Goal: Information Seeking & Learning: Stay updated

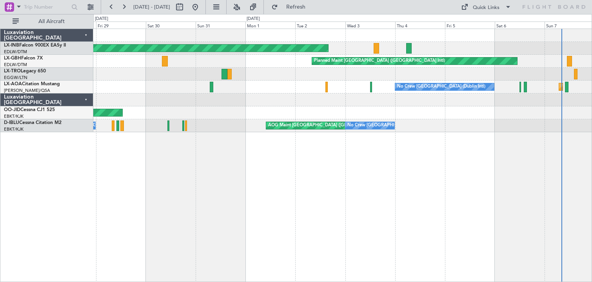
click at [315, 178] on div "Unplanned Maint [GEOGRAPHIC_DATA] (Al Maktoum Intl) Planned Maint [GEOGRAPHIC_D…" at bounding box center [342, 156] width 498 height 254
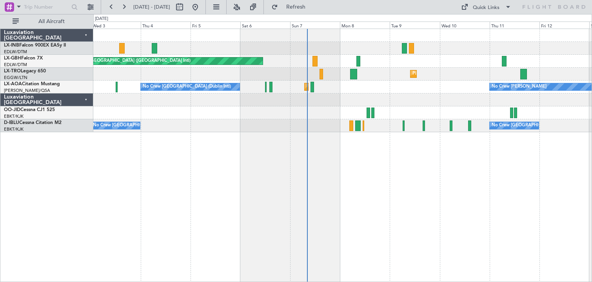
click at [323, 184] on div "Unplanned Maint [GEOGRAPHIC_DATA] (Al Maktoum Intl) Planned Maint [GEOGRAPHIC_D…" at bounding box center [342, 156] width 498 height 254
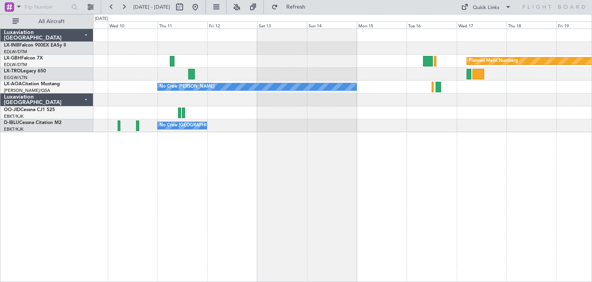
click at [207, 182] on div "Planned Maint Nurnberg Planned [GEOGRAPHIC_DATA] No Crew [PERSON_NAME] Planned …" at bounding box center [342, 156] width 498 height 254
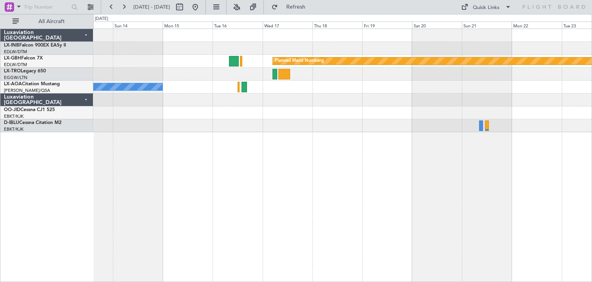
click at [308, 170] on div "Planned Maint Nurnberg No Crew [PERSON_NAME] No Crew Sabadell No Crew [GEOGRAPH…" at bounding box center [342, 156] width 498 height 254
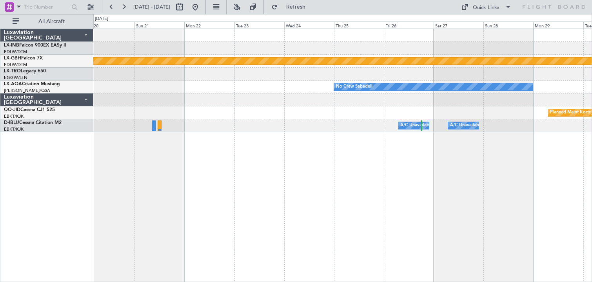
click at [3, 164] on div "Planned Maint Nurnberg No Crew Sabadell Planned Maint [GEOGRAPHIC_DATA]-[GEOGRA…" at bounding box center [296, 148] width 592 height 268
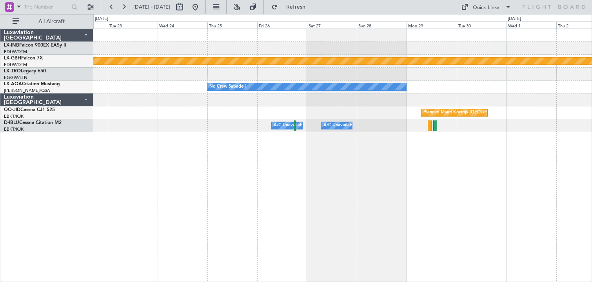
click at [194, 181] on div "Planned Maint Nurnberg No Crew Sabadell No Crew Sabadell Planned Maint [GEOGRAP…" at bounding box center [342, 156] width 498 height 254
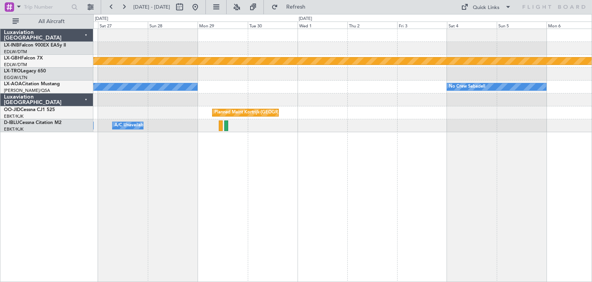
click at [579, 195] on div "Planned Maint Nurnberg No Crew Sabadell No Crew Sabadell Planned Maint [GEOGRAP…" at bounding box center [342, 156] width 498 height 254
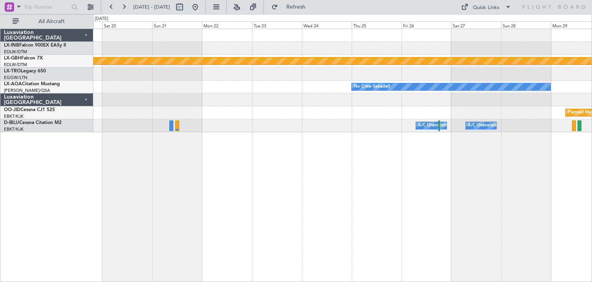
click at [490, 202] on div "Planned Maint Nurnberg No Crew Sabadell Planned Maint [GEOGRAPHIC_DATA]-[GEOGRA…" at bounding box center [342, 156] width 498 height 254
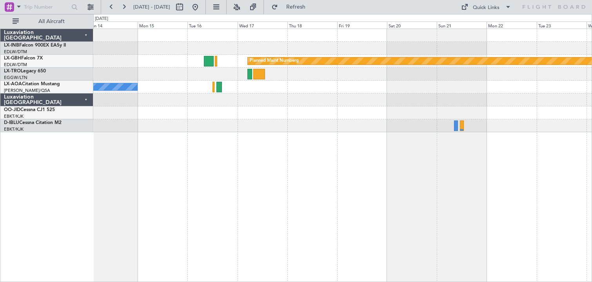
click at [567, 204] on div "Planned Maint Nurnberg No Crew [PERSON_NAME] No Crew Sabadell A/C Unavailable […" at bounding box center [342, 156] width 498 height 254
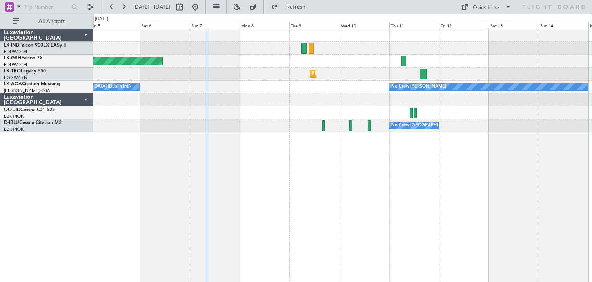
click at [462, 200] on div "Unplanned Maint [GEOGRAPHIC_DATA] (Al Maktoum Intl) Planned Maint [GEOGRAPHIC_D…" at bounding box center [342, 156] width 498 height 254
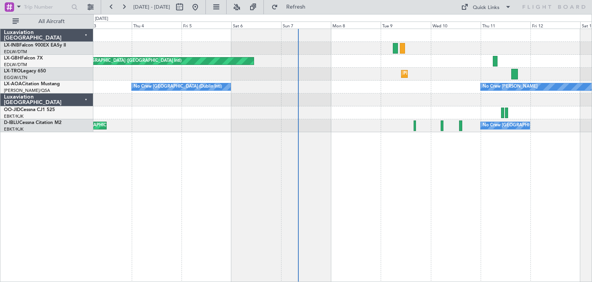
click at [368, 201] on div "Unplanned Maint [GEOGRAPHIC_DATA] (Al Maktoum Intl) Planned Maint [GEOGRAPHIC_D…" at bounding box center [342, 156] width 498 height 254
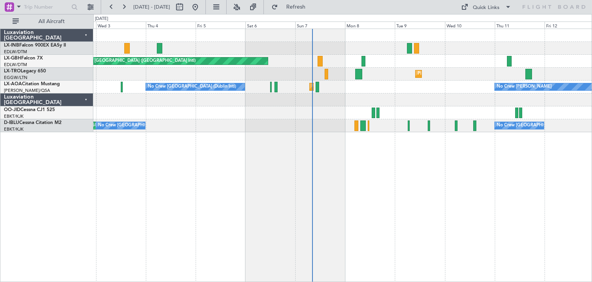
click at [374, 202] on div "Unplanned Maint [GEOGRAPHIC_DATA] (Al Maktoum Intl) Planned Maint [GEOGRAPHIC_D…" at bounding box center [342, 156] width 498 height 254
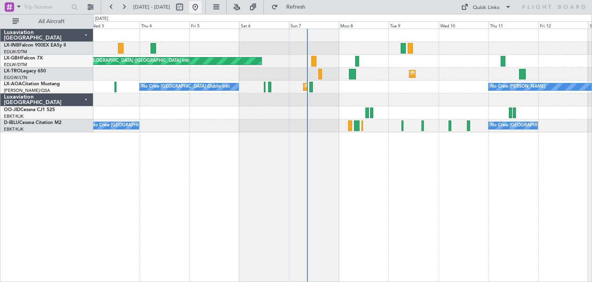
click at [201, 6] on button at bounding box center [195, 7] width 13 height 13
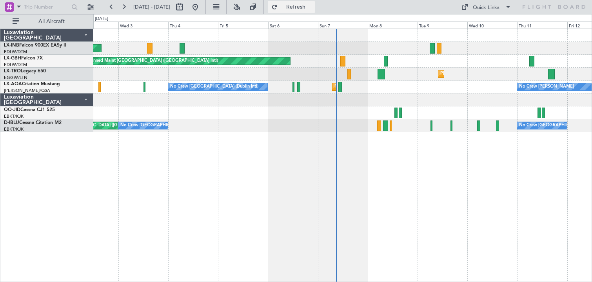
click at [312, 4] on span "Refresh" at bounding box center [295, 6] width 33 height 5
